Goal: Information Seeking & Learning: Compare options

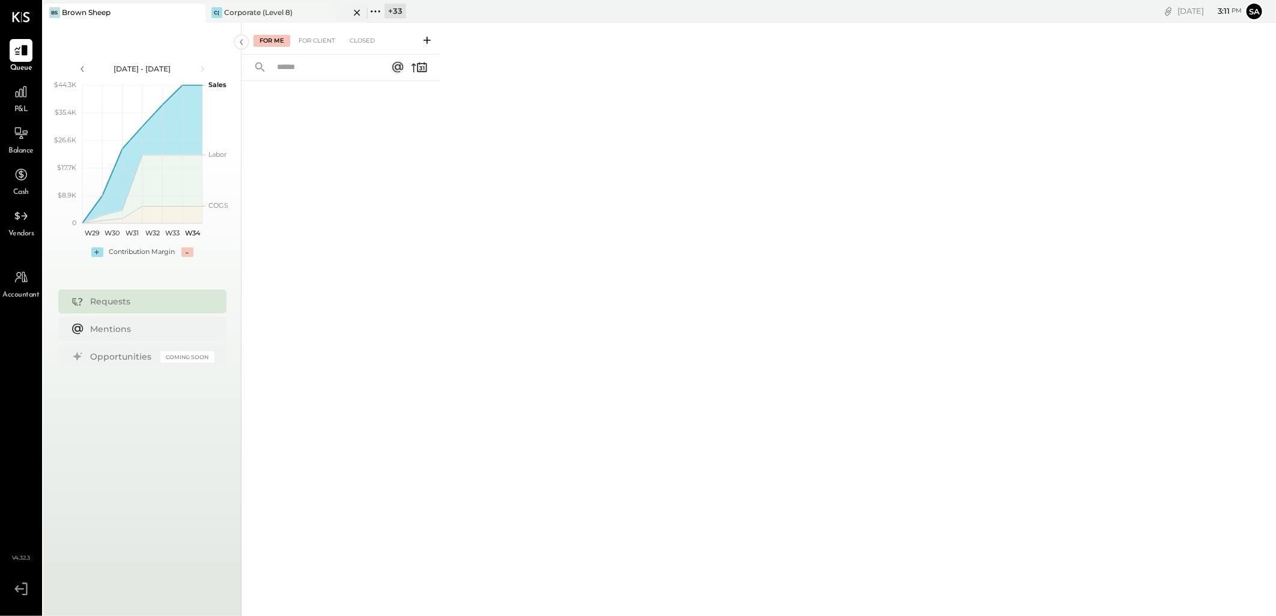
click at [278, 10] on div "Corporate (Level 8)" at bounding box center [258, 12] width 68 height 10
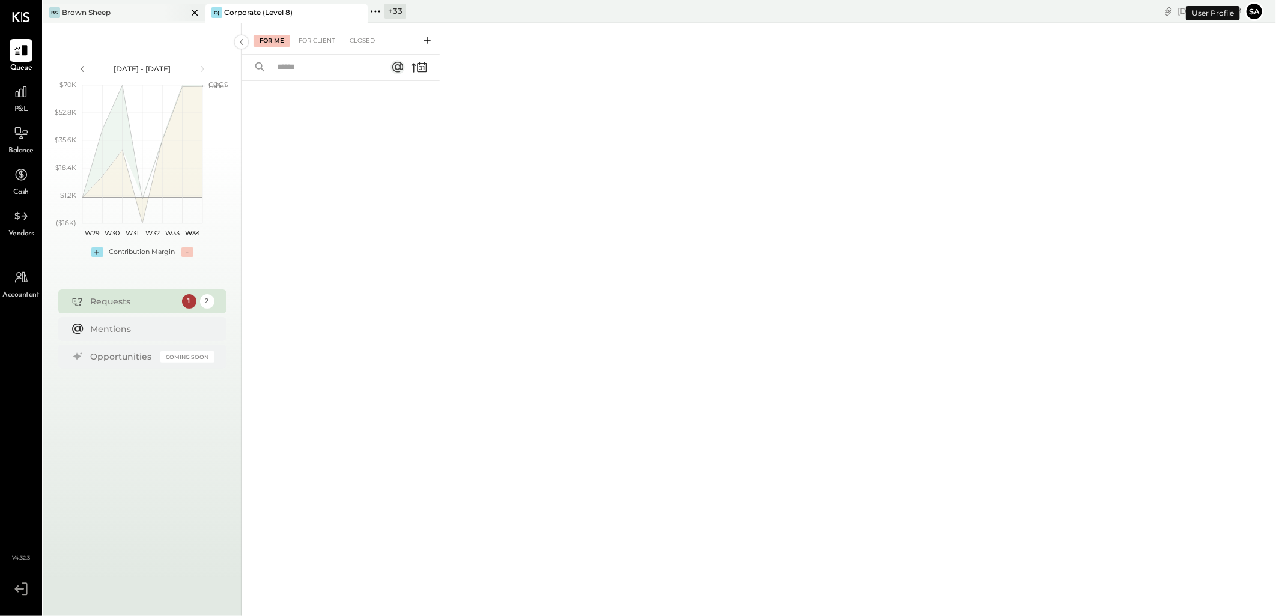
click at [191, 10] on icon at bounding box center [194, 12] width 15 height 14
click at [18, 91] on icon at bounding box center [21, 92] width 16 height 16
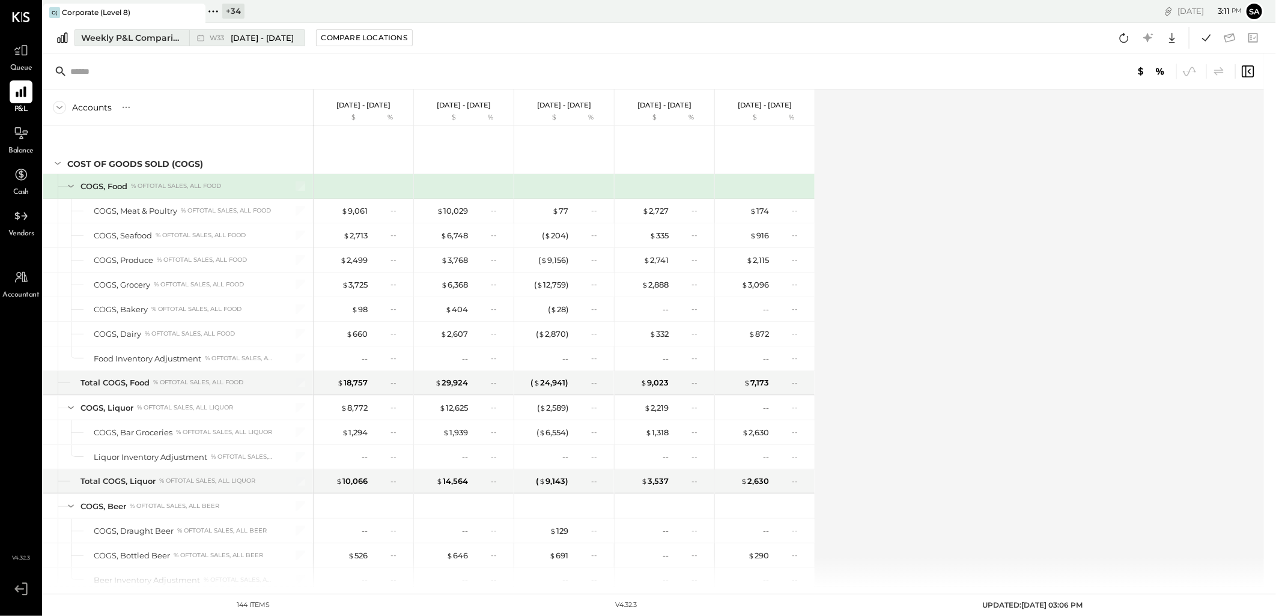
click at [96, 40] on div "Weekly P&L Comparison" at bounding box center [131, 38] width 101 height 12
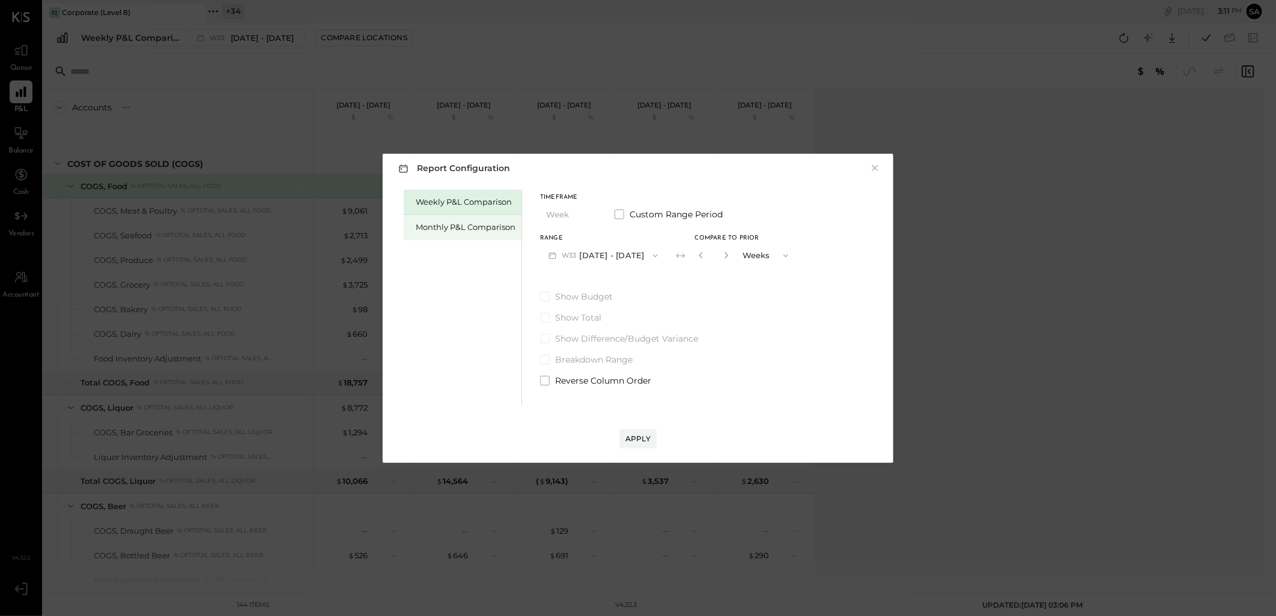
click at [471, 215] on div "Monthly P&L Comparison" at bounding box center [463, 227] width 118 height 25
click at [607, 250] on button "M08 [DATE] - [DATE]" at bounding box center [603, 256] width 127 height 22
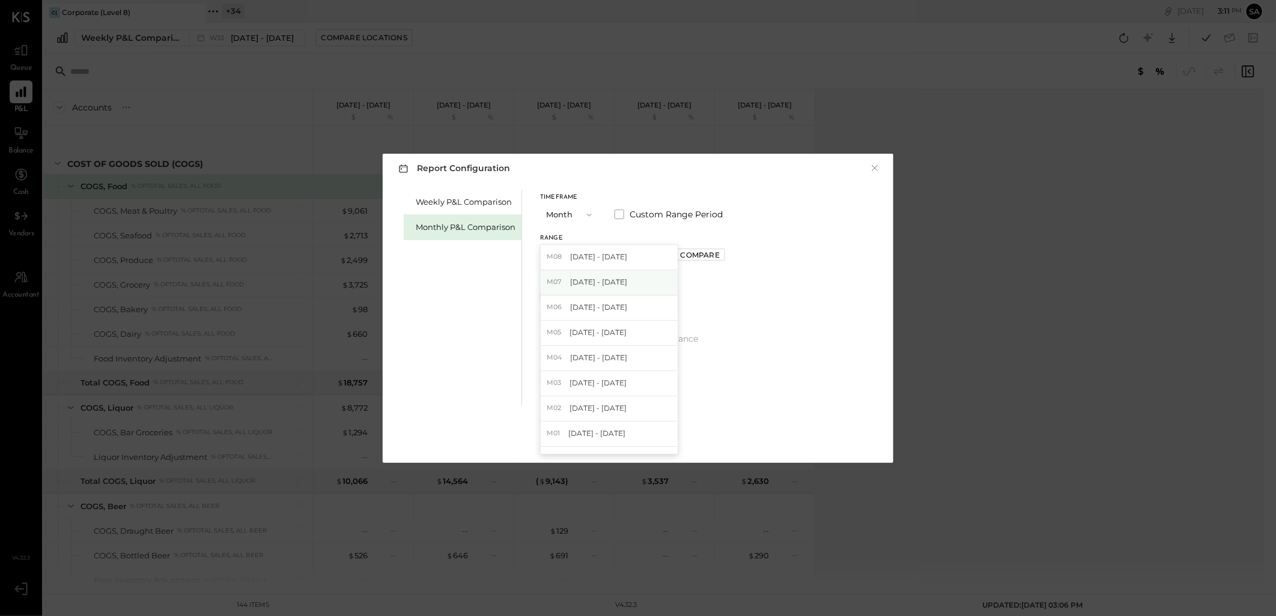
click at [608, 287] on span "[DATE] - [DATE]" at bounding box center [598, 282] width 57 height 10
click at [740, 322] on div "Weekly P&L Comparison Monthly P&L Comparison Timeframe Month Custom Range Perio…" at bounding box center [638, 296] width 487 height 219
click at [638, 448] on button "Apply" at bounding box center [637, 439] width 37 height 19
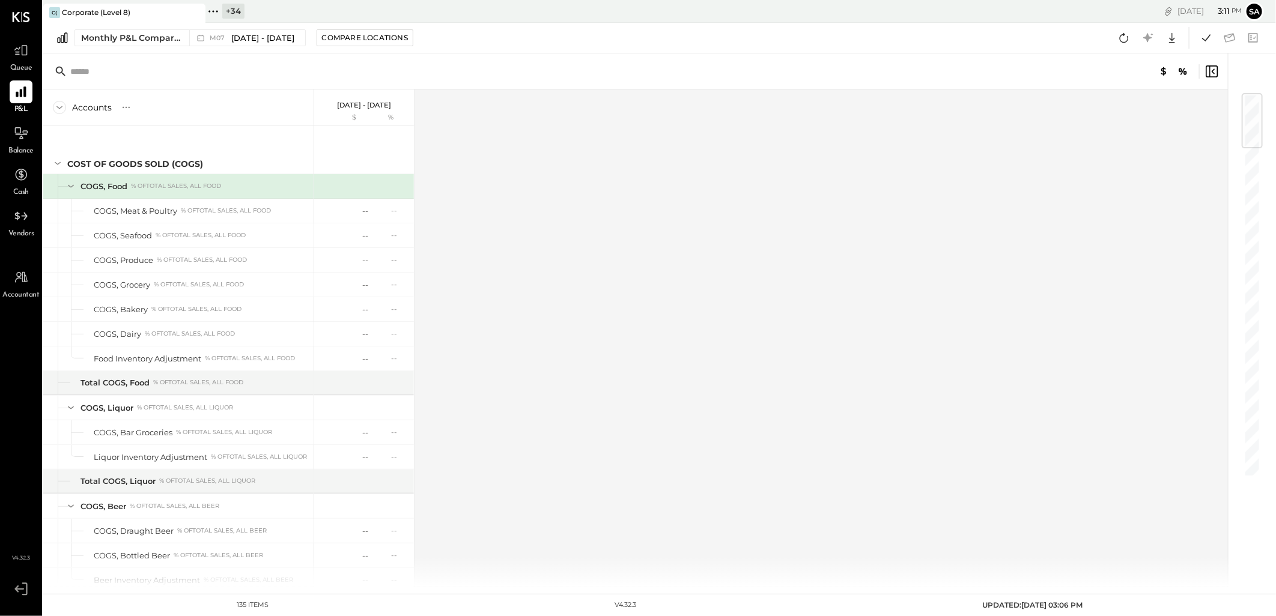
drag, startPoint x: 350, startPoint y: 40, endPoint x: 369, endPoint y: 78, distance: 42.5
click at [350, 40] on div "Compare Locations" at bounding box center [365, 37] width 86 height 10
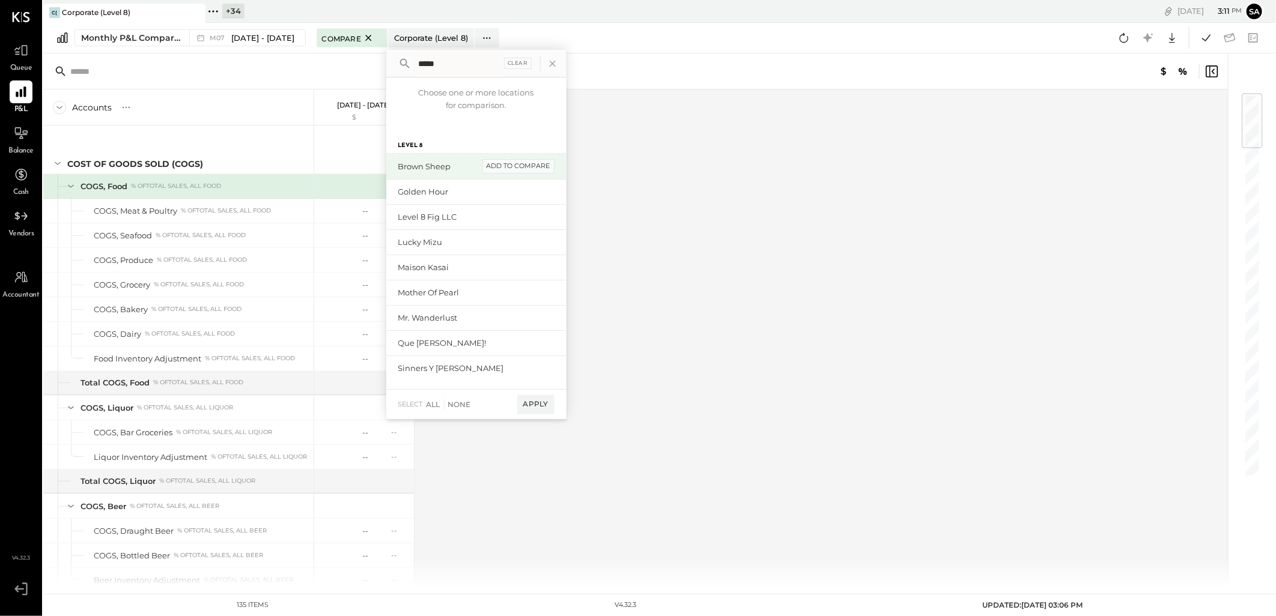
type input "*****"
click at [508, 166] on div "add to compare" at bounding box center [518, 166] width 72 height 14
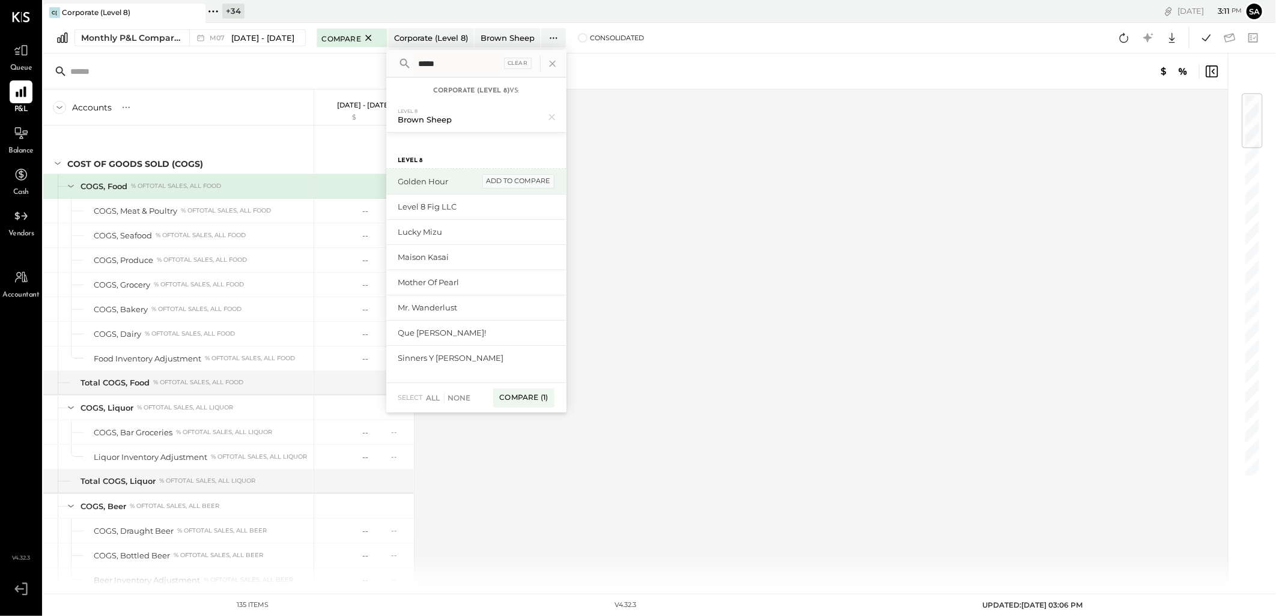
click at [508, 181] on div "add to compare" at bounding box center [518, 181] width 72 height 14
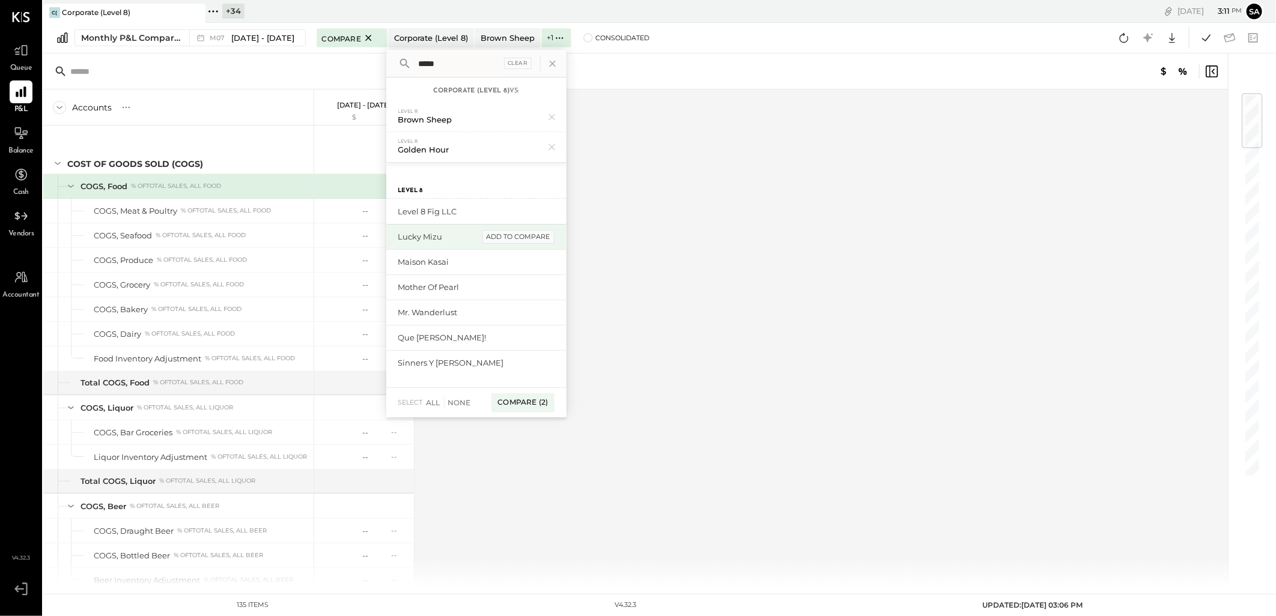
click at [513, 238] on div "add to compare" at bounding box center [518, 237] width 72 height 14
click at [506, 261] on div "add to compare" at bounding box center [518, 267] width 72 height 14
click at [503, 292] on div "add to compare" at bounding box center [518, 297] width 72 height 14
click at [506, 320] on div "add to compare" at bounding box center [518, 318] width 72 height 14
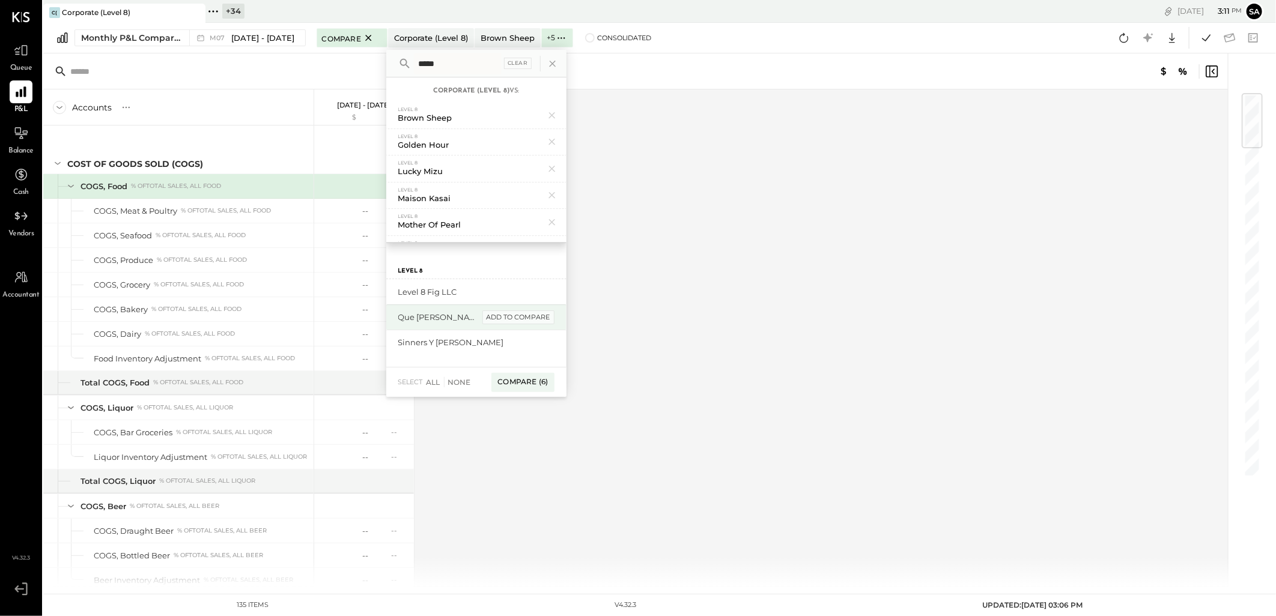
click at [512, 321] on div "add to compare" at bounding box center [518, 318] width 72 height 14
click at [511, 320] on div "add to compare" at bounding box center [518, 318] width 72 height 14
click at [516, 333] on div "Compare (8)" at bounding box center [522, 332] width 63 height 19
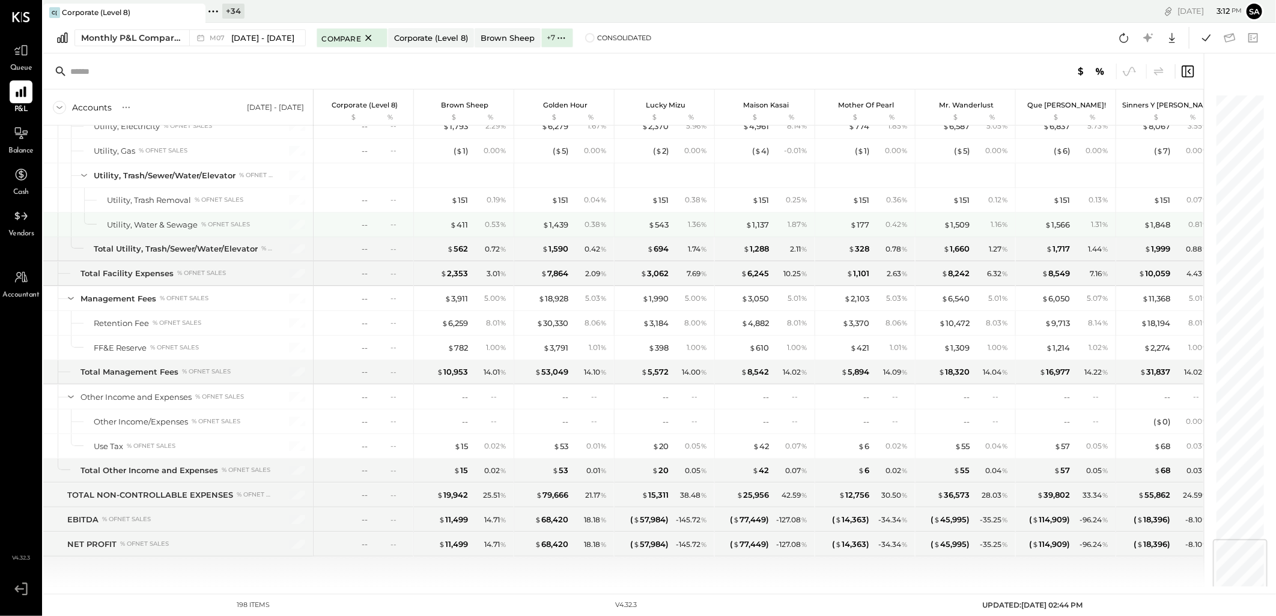
scroll to position [3545, 0]
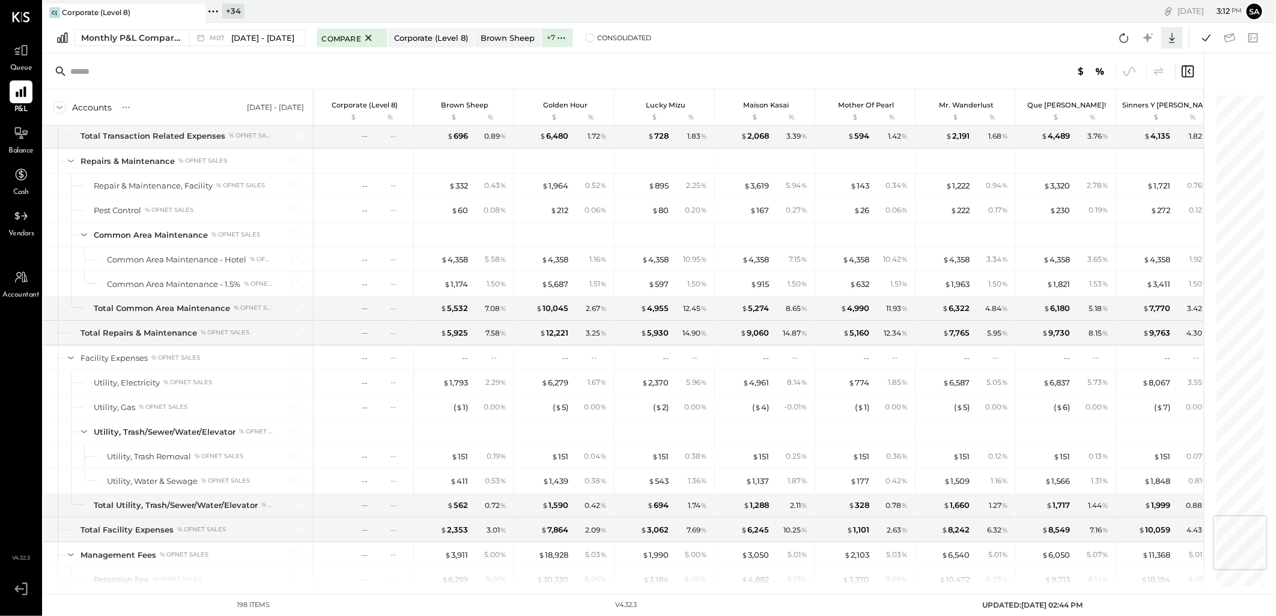
click at [1169, 37] on icon at bounding box center [1172, 38] width 16 height 16
click at [1138, 108] on div "Excel" at bounding box center [1135, 108] width 96 height 25
click at [111, 37] on div "Monthly P&L Comparison" at bounding box center [131, 38] width 101 height 12
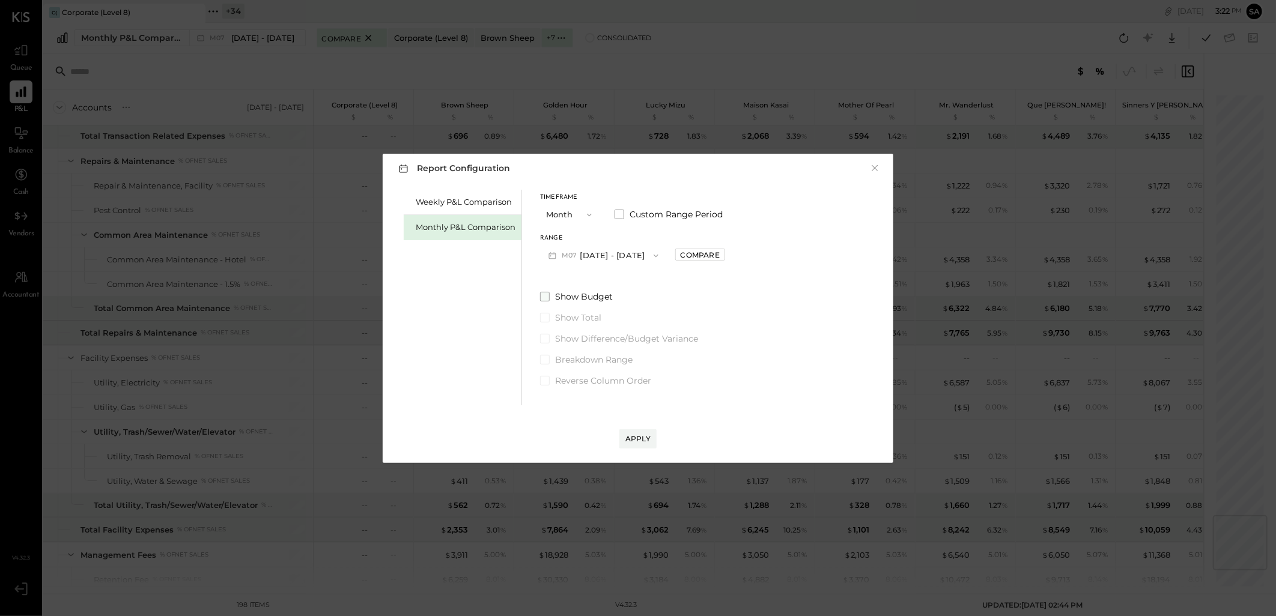
click at [546, 292] on span at bounding box center [545, 297] width 10 height 10
click at [639, 434] on div "Apply" at bounding box center [637, 439] width 25 height 10
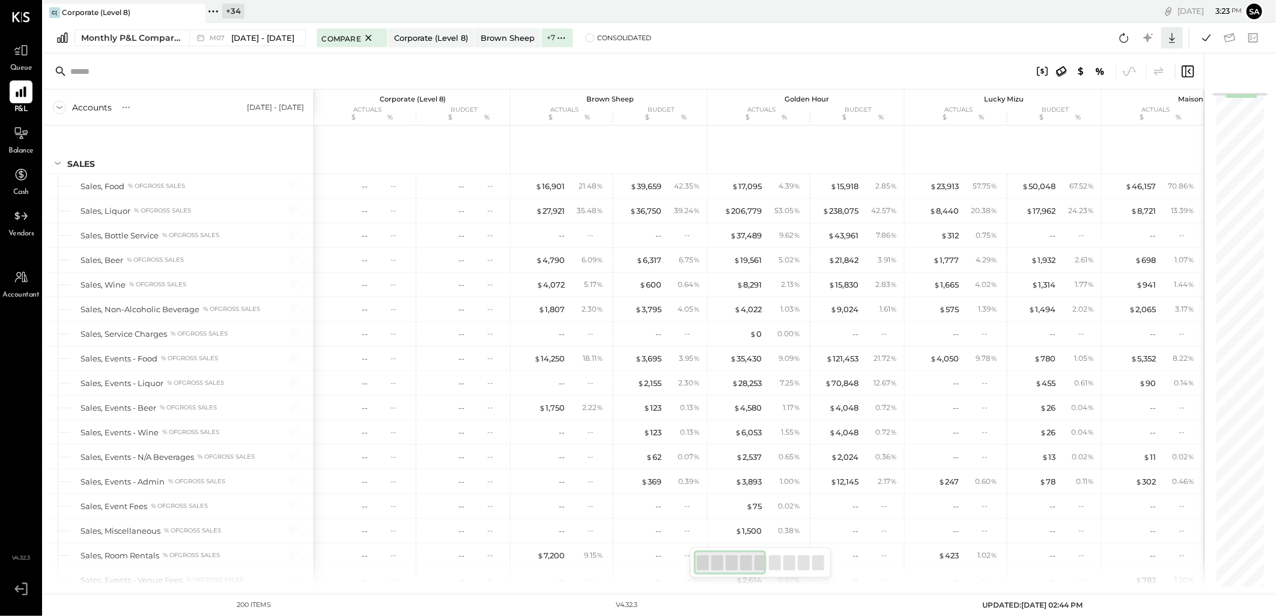
click at [1172, 35] on icon at bounding box center [1172, 38] width 6 height 10
drag, startPoint x: 1127, startPoint y: 103, endPoint x: 1270, endPoint y: 415, distance: 342.3
click at [1127, 103] on div "Excel" at bounding box center [1135, 108] width 96 height 25
click at [585, 40] on span at bounding box center [590, 38] width 10 height 10
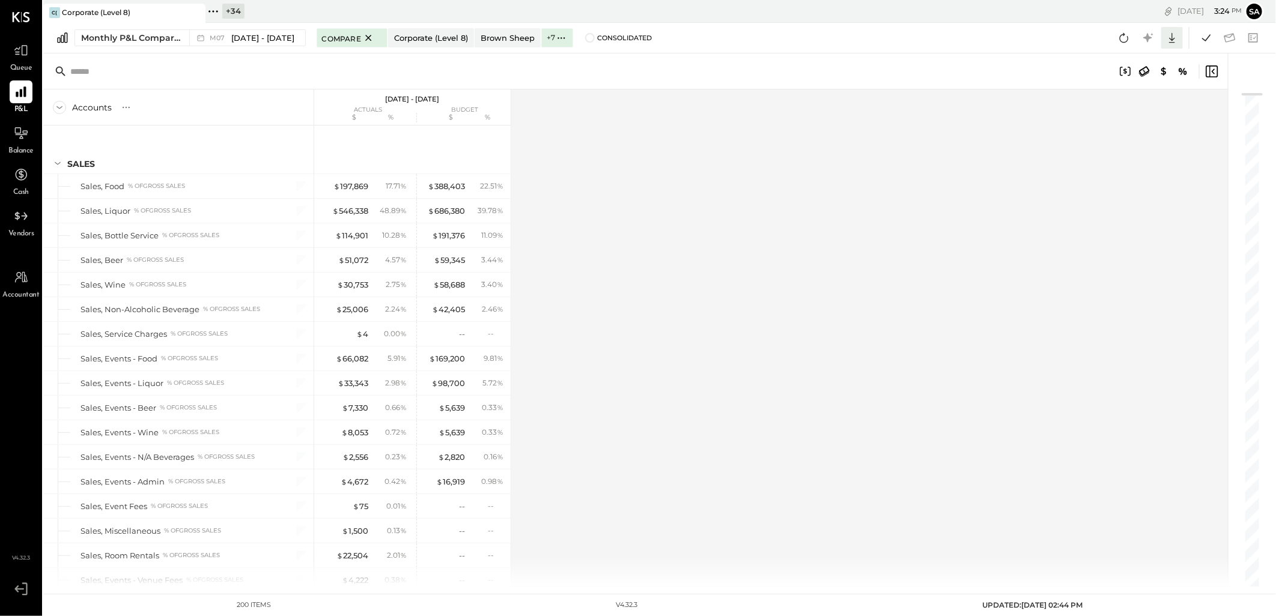
click at [1176, 36] on icon at bounding box center [1172, 38] width 16 height 16
click at [805, 321] on div "Accounts S % GL [DATE] - [DATE] actuals budget $ % $ % SALES Sales, Food % of G…" at bounding box center [636, 339] width 1187 height 498
click at [533, 288] on div "Accounts S % GL [DATE] - [DATE] actuals budget $ % $ % SALES Sales, Food % of G…" at bounding box center [636, 339] width 1187 height 498
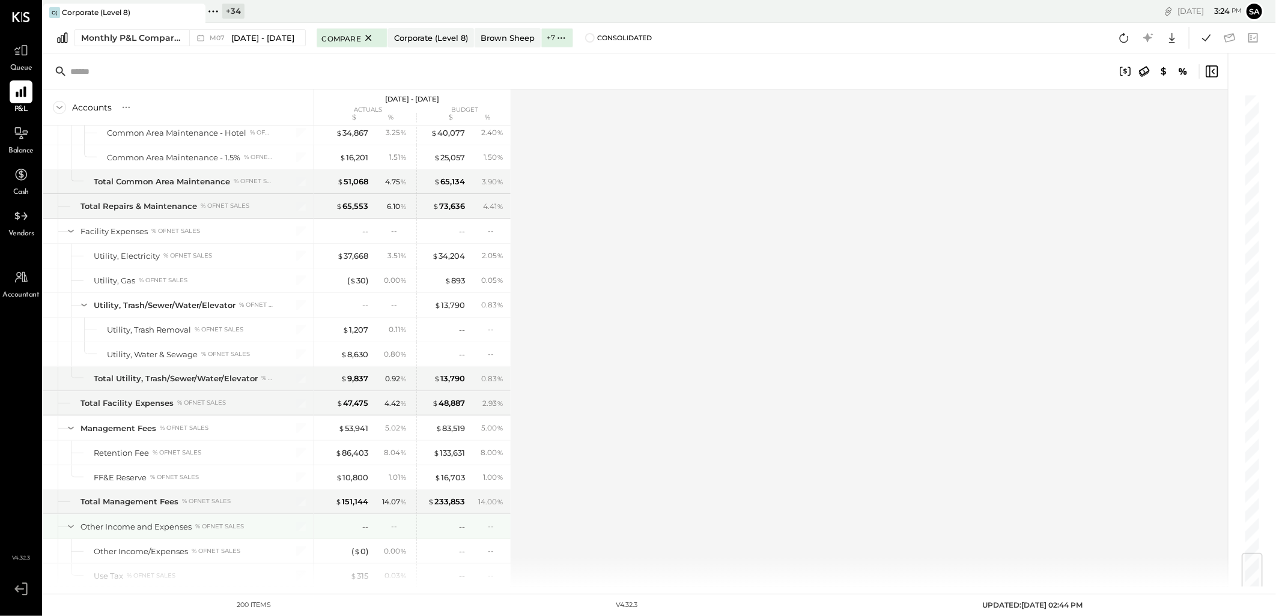
scroll to position [3861, 0]
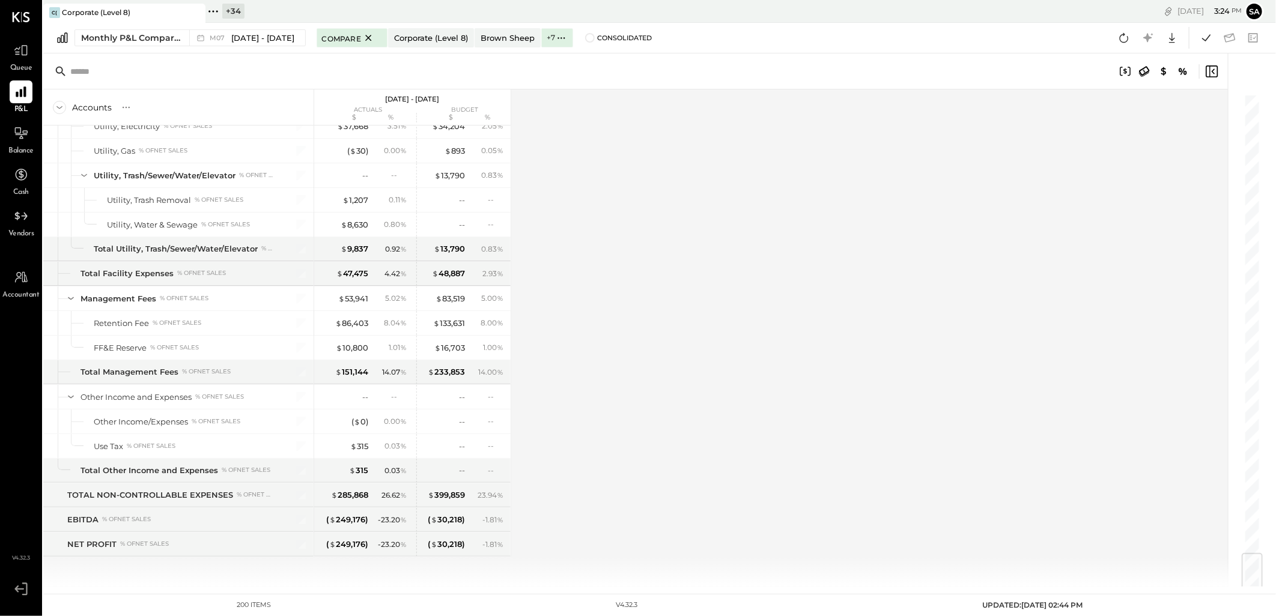
click at [610, 242] on div "Accounts S % GL [DATE] - [DATE] actuals budget $ % $ % SALES Sales, Food % of G…" at bounding box center [636, 339] width 1187 height 498
click at [1044, 326] on div "Accounts S % GL [DATE] - [DATE] actuals budget $ % $ % SALES Sales, Food % of G…" at bounding box center [636, 339] width 1187 height 498
click at [1169, 35] on icon at bounding box center [1172, 38] width 16 height 16
click at [1130, 103] on div "Excel" at bounding box center [1135, 108] width 96 height 25
click at [701, 464] on div "Accounts S % GL [DATE] - [DATE] actuals budget $ % $ % SALES Sales, Food % of G…" at bounding box center [636, 339] width 1187 height 498
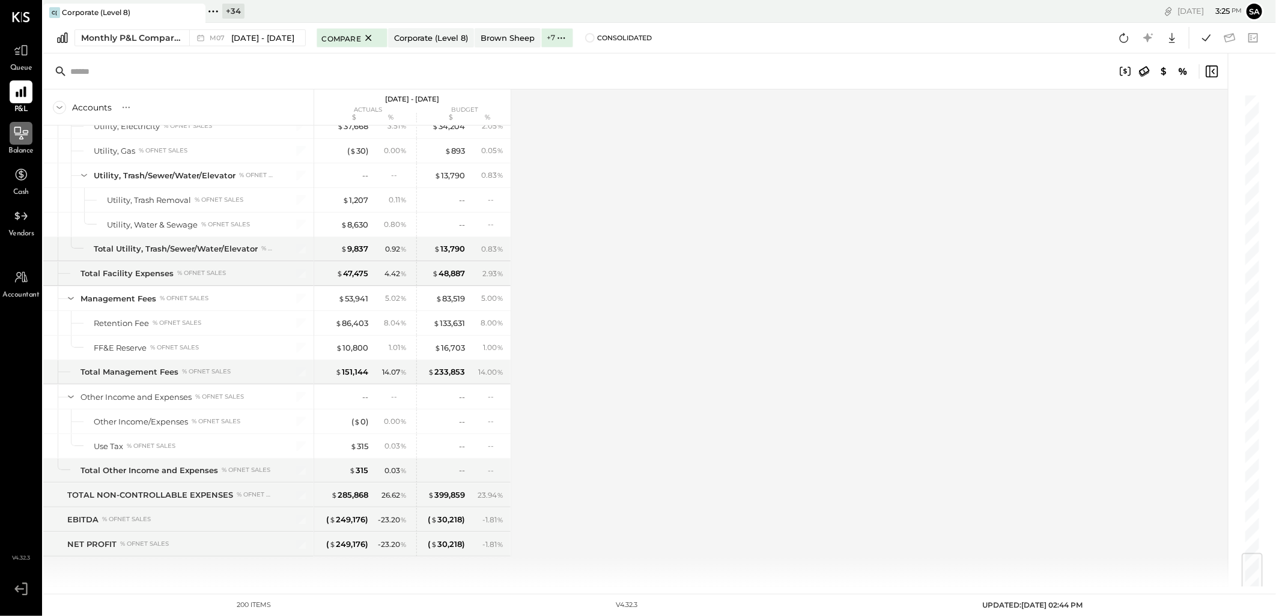
drag, startPoint x: 27, startPoint y: 130, endPoint x: 342, endPoint y: 289, distance: 353.1
click at [27, 130] on icon at bounding box center [21, 132] width 13 height 11
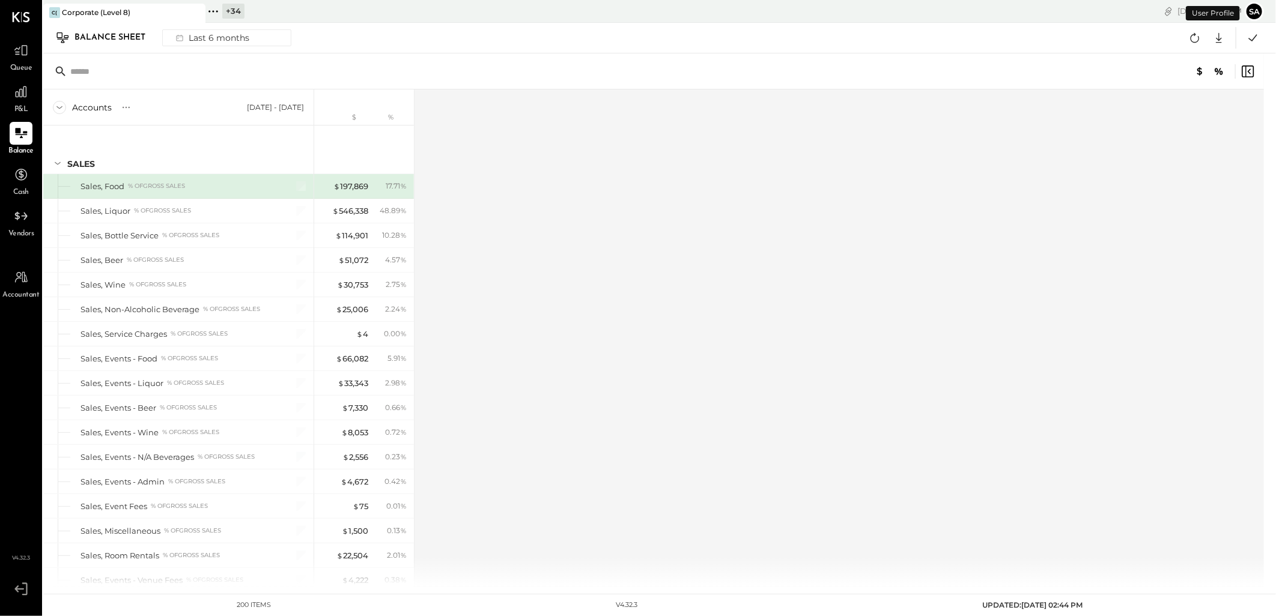
click at [119, 32] on div "Balance Sheet" at bounding box center [116, 37] width 83 height 19
click at [212, 37] on div "Last 6 months" at bounding box center [211, 38] width 85 height 16
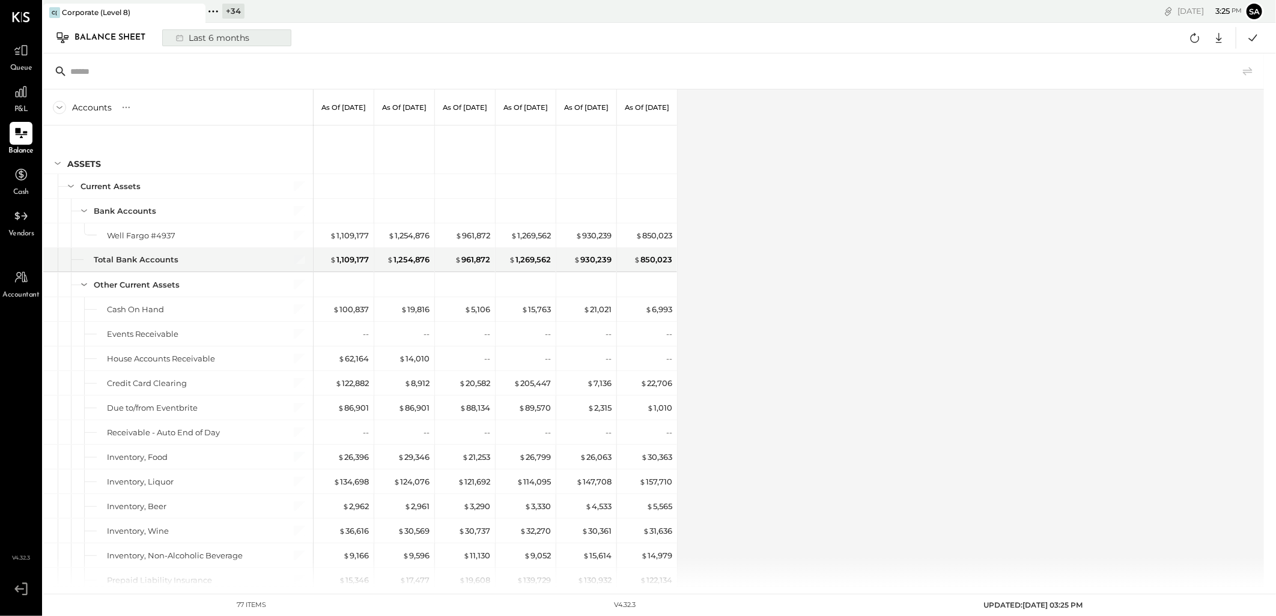
click at [205, 42] on div "Last 6 months" at bounding box center [211, 38] width 85 height 16
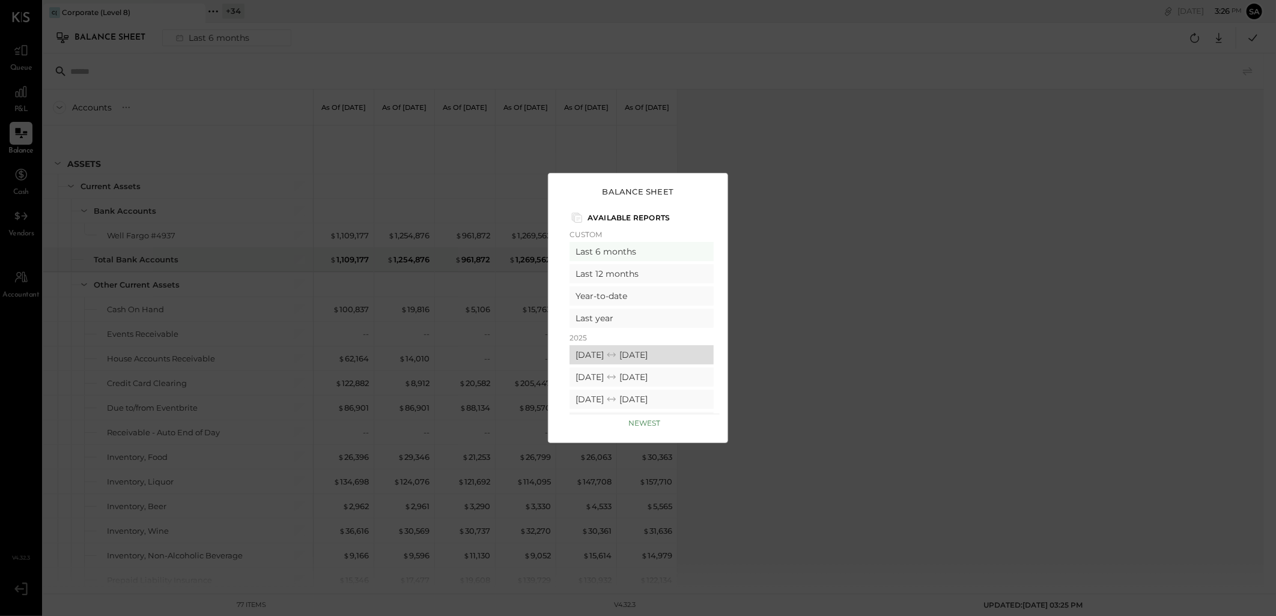
click at [615, 351] on div "[DATE] [DATE]" at bounding box center [642, 354] width 144 height 19
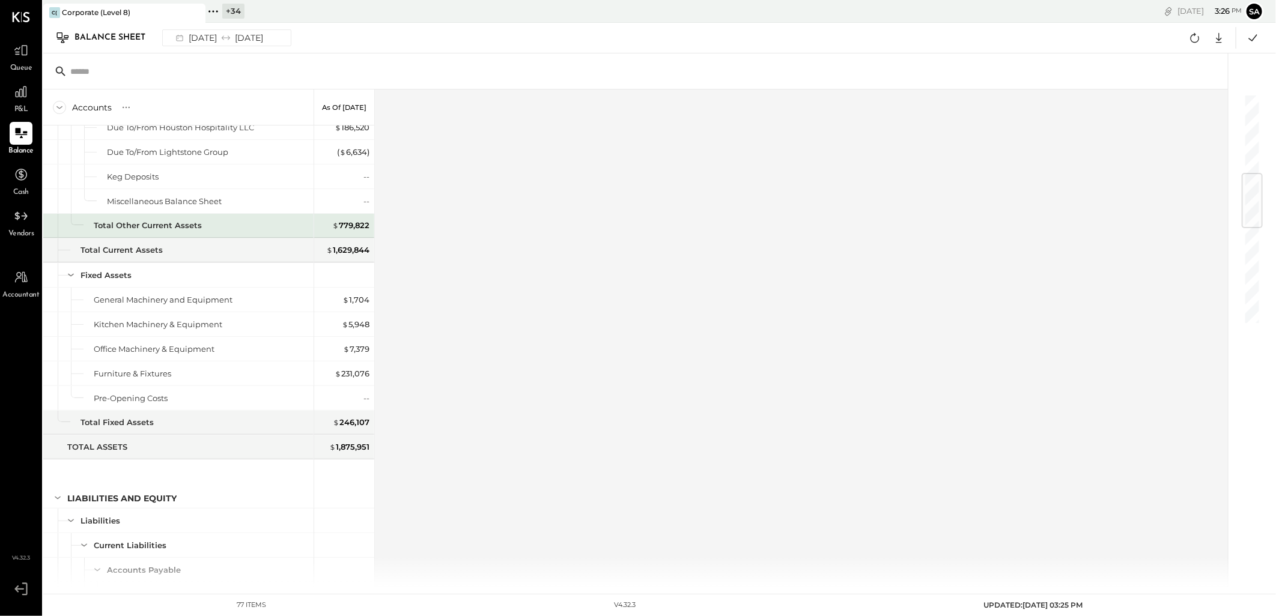
scroll to position [668, 0]
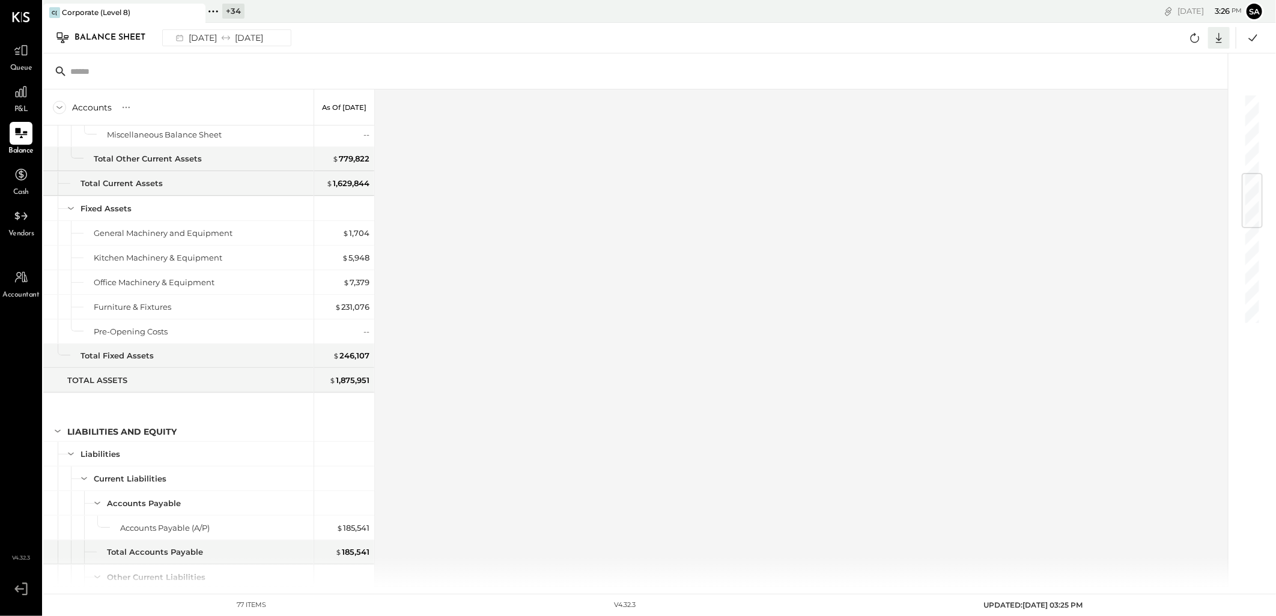
click at [1217, 37] on icon at bounding box center [1219, 38] width 16 height 16
click at [1179, 110] on div "Excel" at bounding box center [1182, 108] width 96 height 25
click at [743, 300] on div "Accounts S GL As of [DATE] ASSETS Current Assets Bank Accounts Well Fargo #4937…" at bounding box center [636, 339] width 1187 height 498
